Goal: Task Accomplishment & Management: Manage account settings

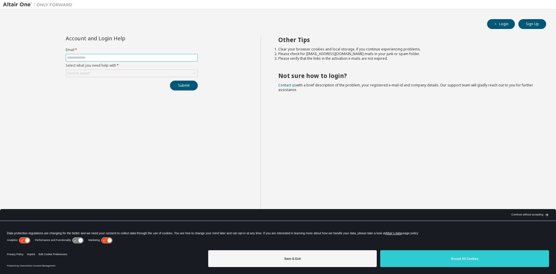
click at [176, 57] on input "text" at bounding box center [131, 57] width 129 height 5
click at [197, 38] on div "Account and Login Help" at bounding box center [132, 38] width 132 height 5
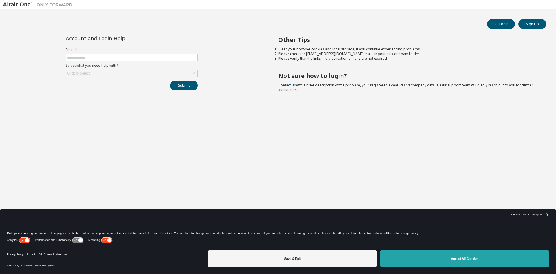
click at [462, 261] on button "Accept All Cookies" at bounding box center [464, 258] width 169 height 17
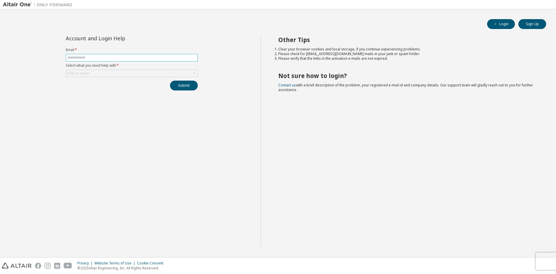
click at [91, 59] on input "text" at bounding box center [131, 57] width 129 height 5
click at [214, 27] on div "Login Sign Up" at bounding box center [278, 24] width 537 height 10
click at [136, 57] on input "text" at bounding box center [131, 57] width 129 height 5
type input "*"
type input "**********"
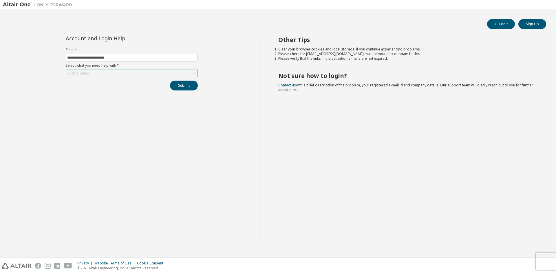
click at [148, 76] on div "Click to select" at bounding box center [132, 73] width 132 height 7
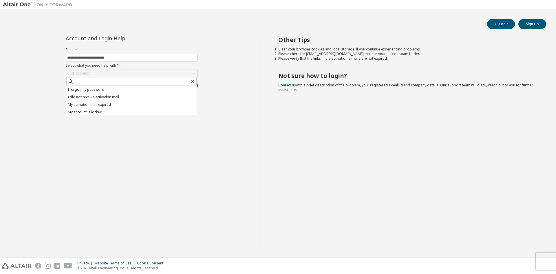
click at [121, 88] on li "I forgot my password" at bounding box center [131, 90] width 130 height 8
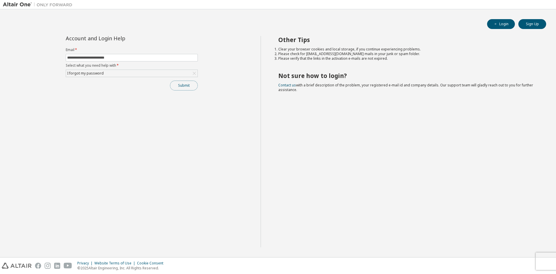
click at [179, 87] on button "Submit" at bounding box center [184, 86] width 28 height 10
click at [188, 87] on button "Submit" at bounding box center [184, 86] width 28 height 10
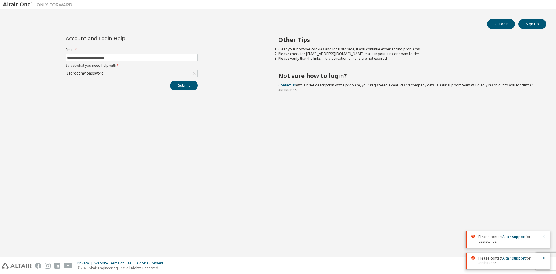
click at [497, 241] on span "Please contact Altair support for assistance." at bounding box center [509, 238] width 60 height 9
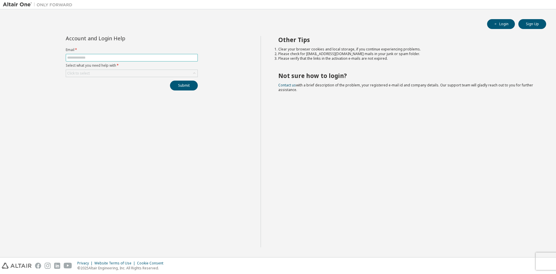
click at [125, 58] on input "text" at bounding box center [131, 57] width 129 height 5
click at [139, 59] on input "text" at bounding box center [131, 57] width 129 height 5
click at [122, 58] on input "text" at bounding box center [131, 57] width 129 height 5
type input "**********"
click at [124, 74] on div "Click to select" at bounding box center [132, 73] width 132 height 7
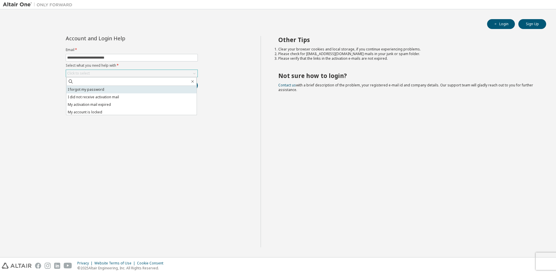
click at [114, 90] on li "I forgot my password" at bounding box center [131, 90] width 130 height 8
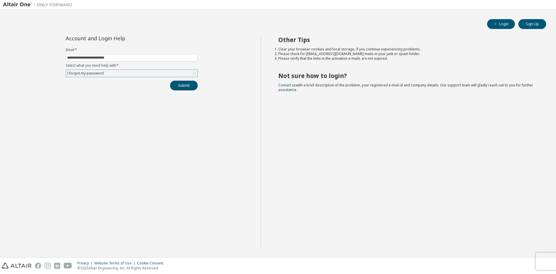
click at [186, 86] on button "Submit" at bounding box center [184, 86] width 28 height 10
click at [513, 259] on link "Altair support" at bounding box center [514, 258] width 23 height 5
click at [503, 21] on button "Login" at bounding box center [501, 24] width 28 height 10
click at [105, 58] on input "text" at bounding box center [131, 57] width 129 height 5
click at [500, 24] on button "Login" at bounding box center [501, 24] width 28 height 10
